Goal: Check status

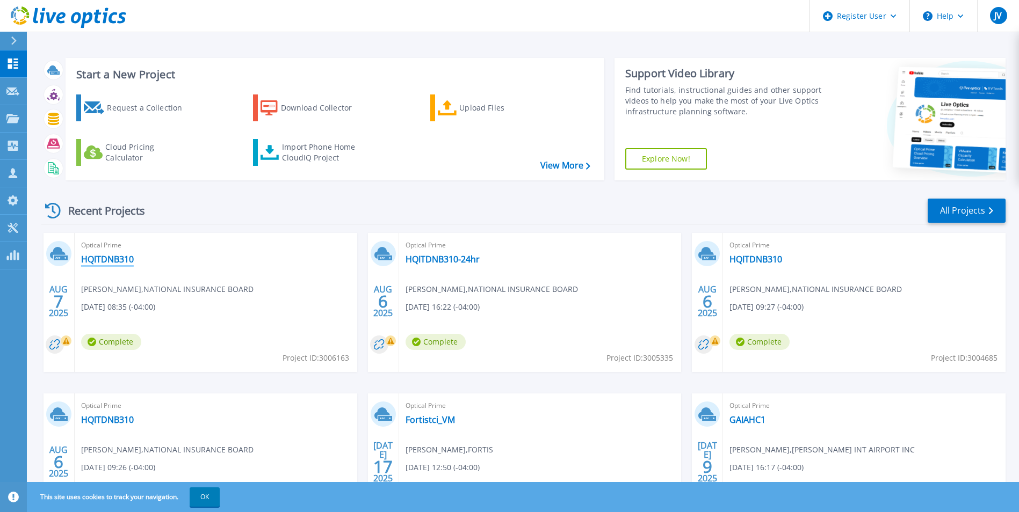
click at [128, 259] on link "HQITDNB310" at bounding box center [107, 259] width 53 height 11
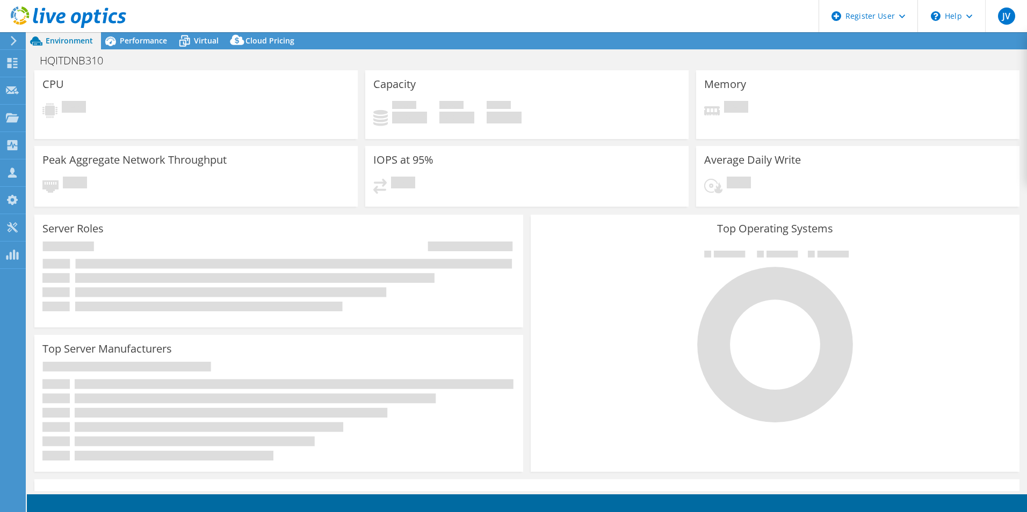
select select "USD"
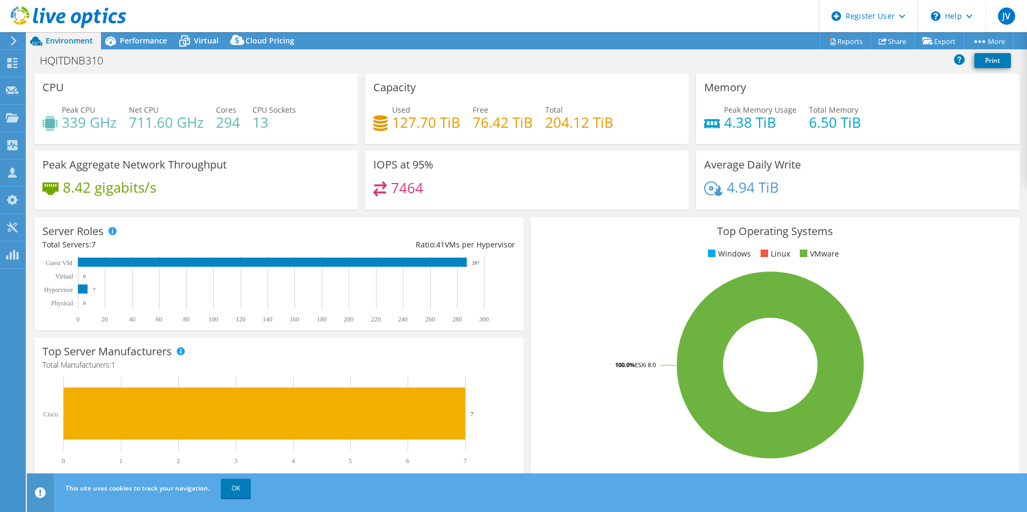
click at [527, 330] on div "Top Operating Systems Windows Linux VMware 100.0% ESXi 8.0" at bounding box center [775, 346] width 496 height 265
click at [190, 41] on icon at bounding box center [184, 41] width 19 height 19
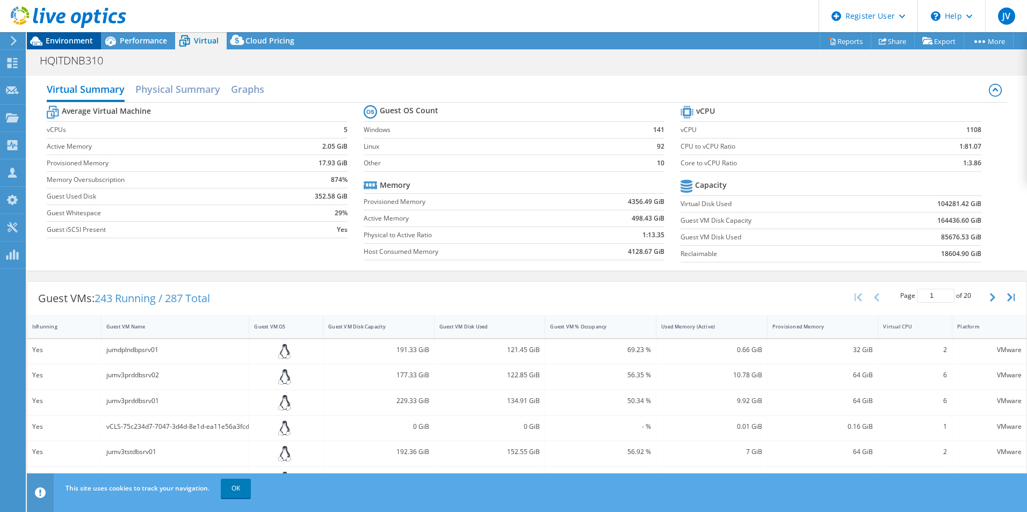
click at [86, 38] on span "Environment" at bounding box center [69, 40] width 47 height 10
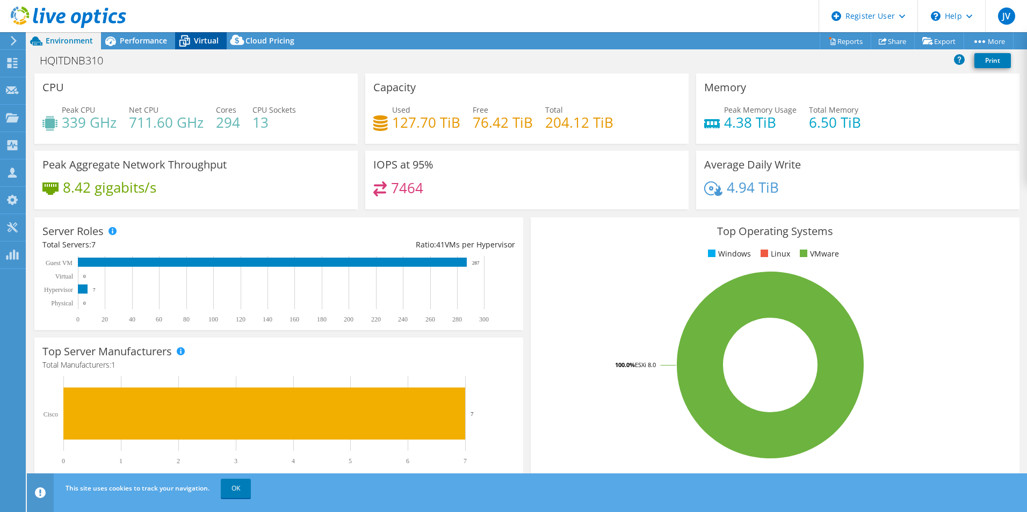
click at [187, 46] on icon at bounding box center [184, 41] width 19 height 19
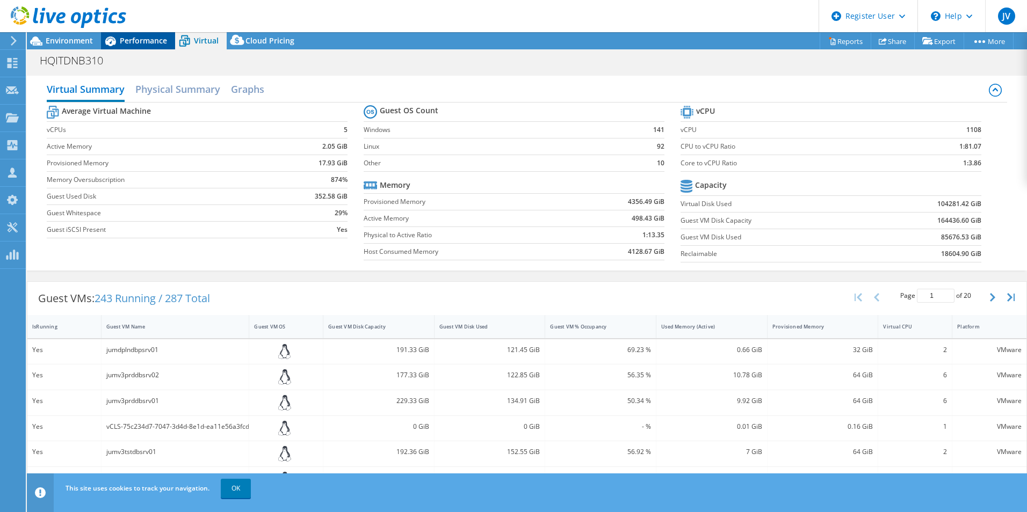
click at [121, 40] on span "Performance" at bounding box center [143, 40] width 47 height 10
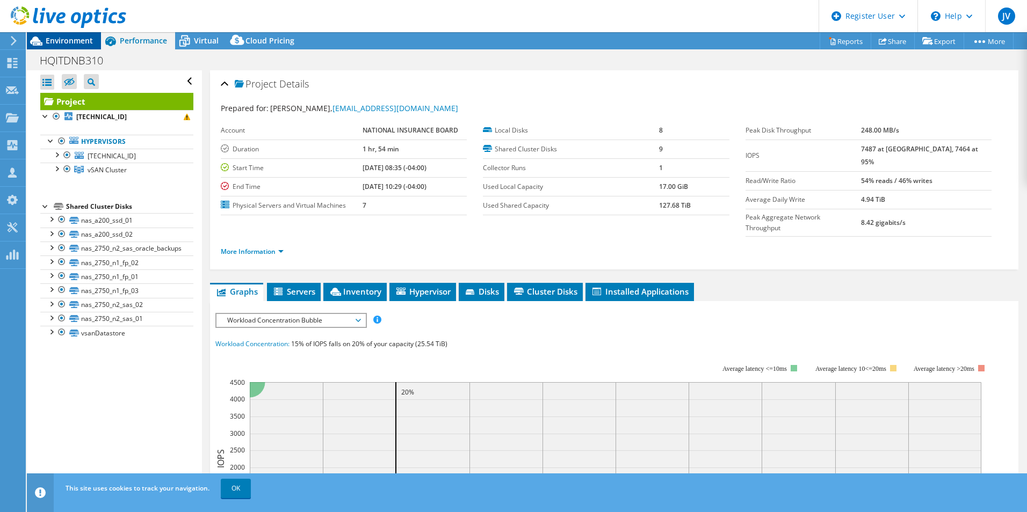
click at [60, 38] on span "Environment" at bounding box center [69, 40] width 47 height 10
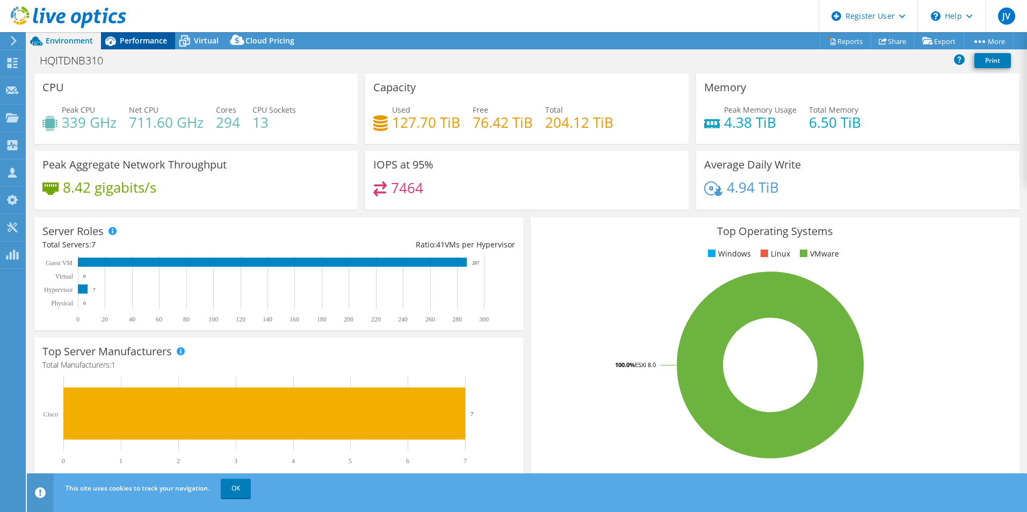
click at [131, 41] on span "Performance" at bounding box center [143, 40] width 47 height 10
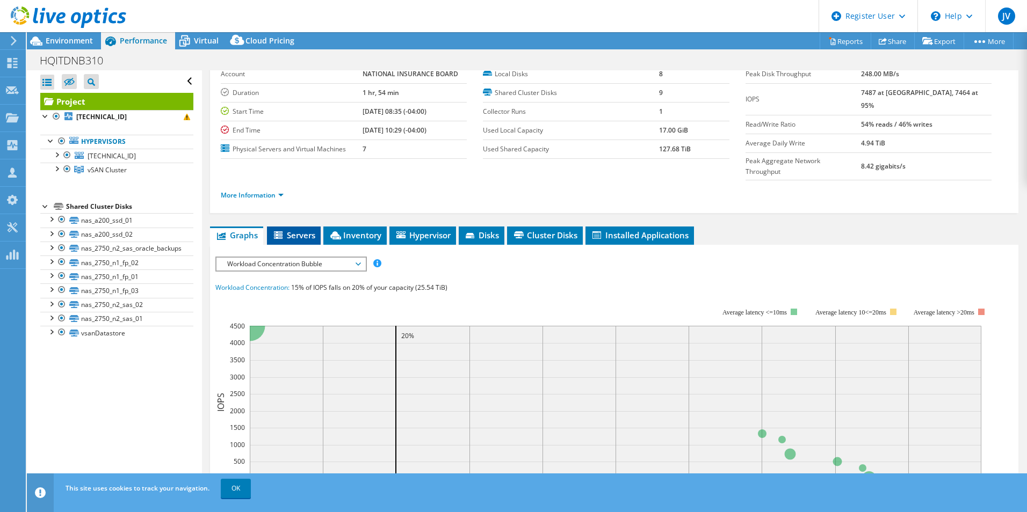
scroll to position [3, 0]
